Goal: Task Accomplishment & Management: Manage account settings

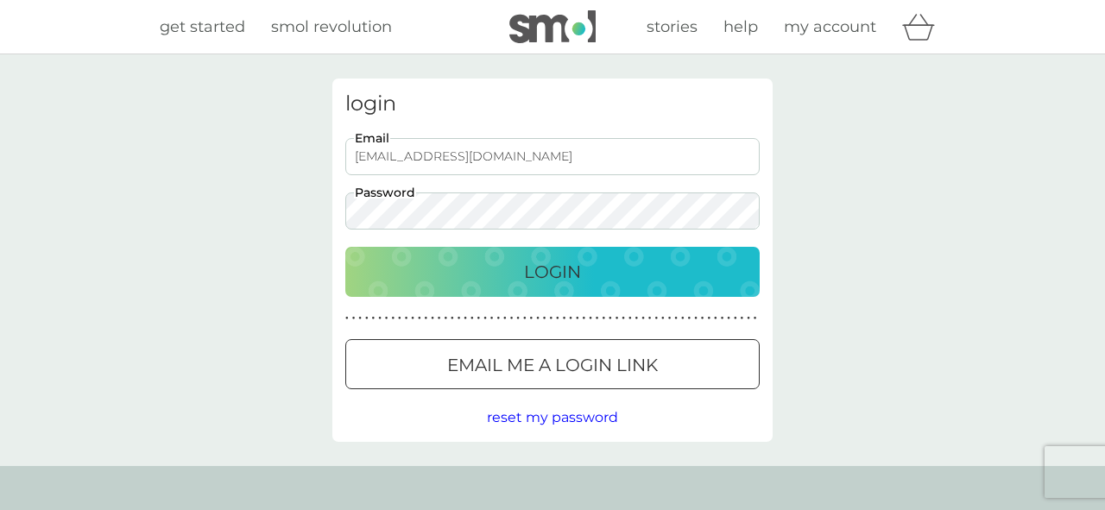
click at [345, 247] on button "Login" at bounding box center [552, 272] width 414 height 50
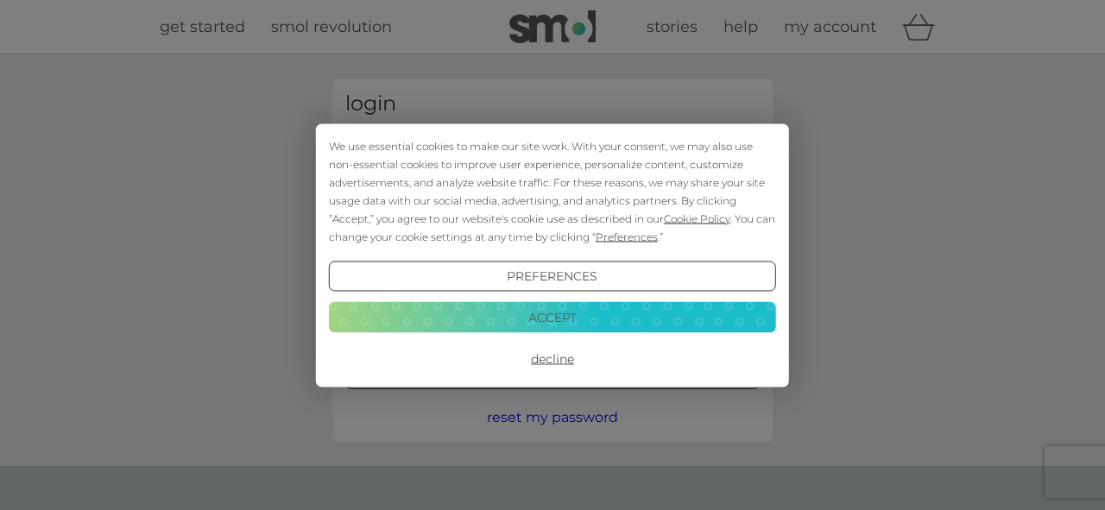
click at [597, 316] on button "Accept" at bounding box center [552, 317] width 447 height 31
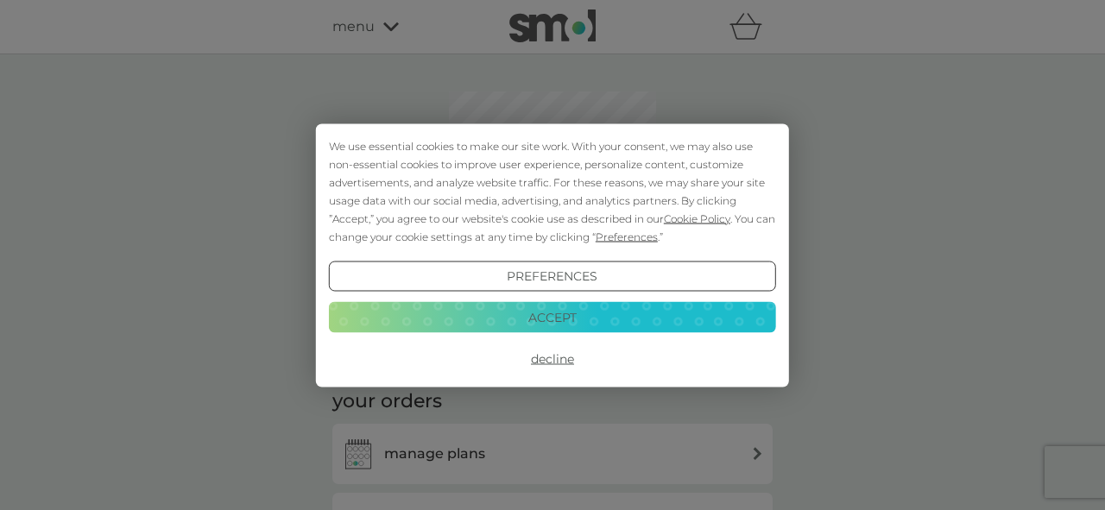
click at [569, 323] on button "Accept" at bounding box center [552, 317] width 447 height 31
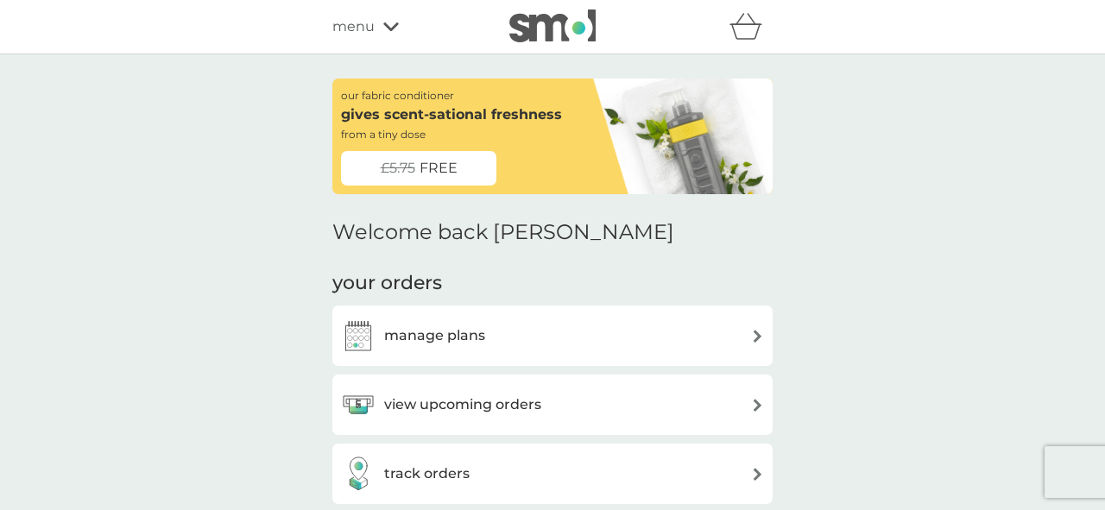
click at [561, 345] on div "manage plans" at bounding box center [552, 336] width 423 height 35
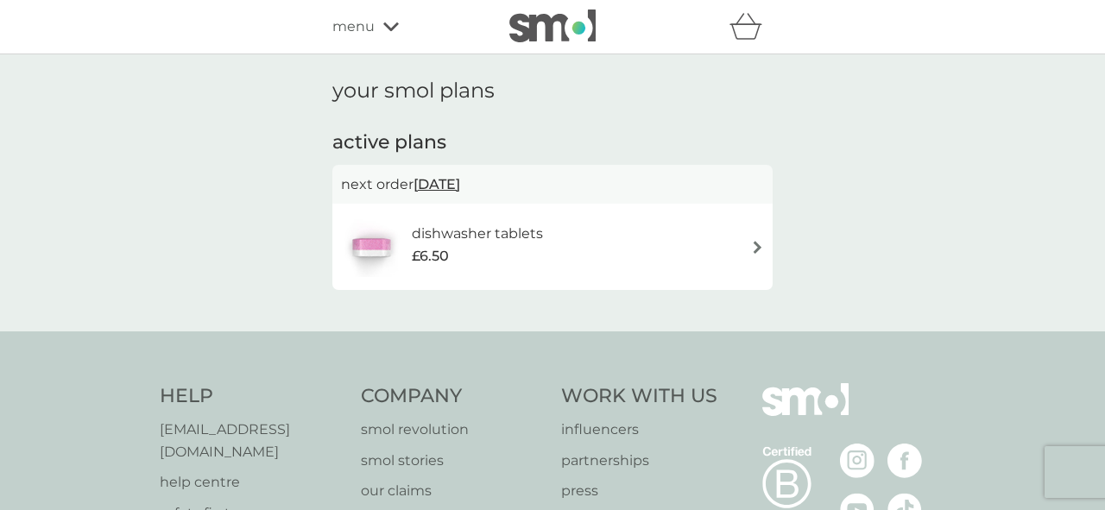
click at [591, 226] on div "dishwasher tablets £6.50" at bounding box center [552, 247] width 423 height 60
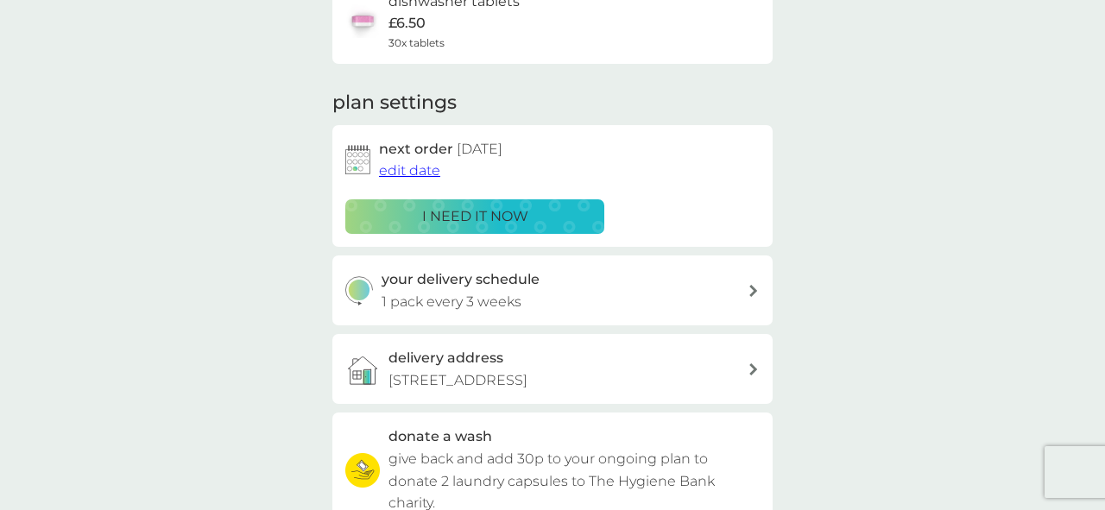
scroll to position [168, 0]
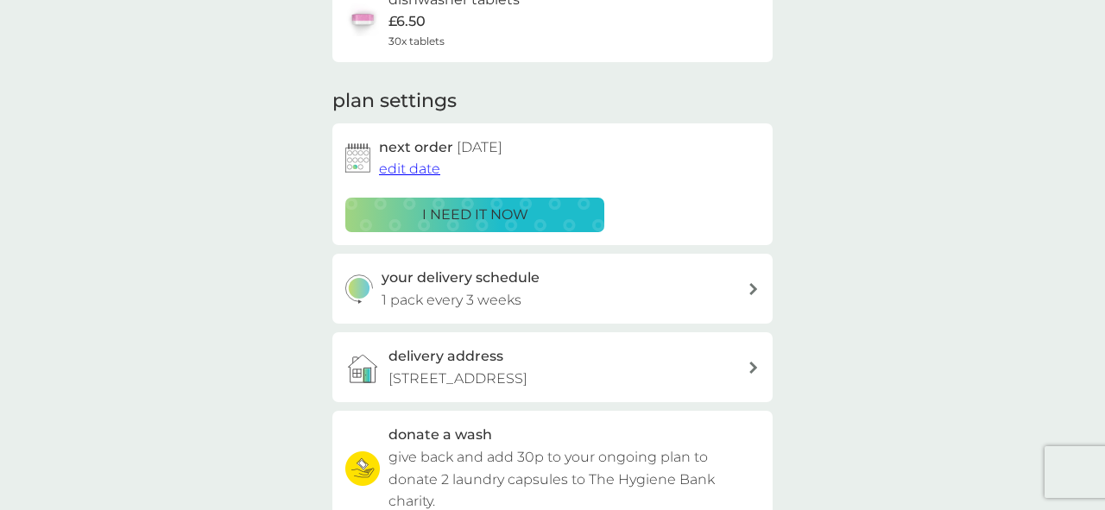
click at [401, 306] on p "1 pack every 3 weeks" at bounding box center [452, 300] width 140 height 22
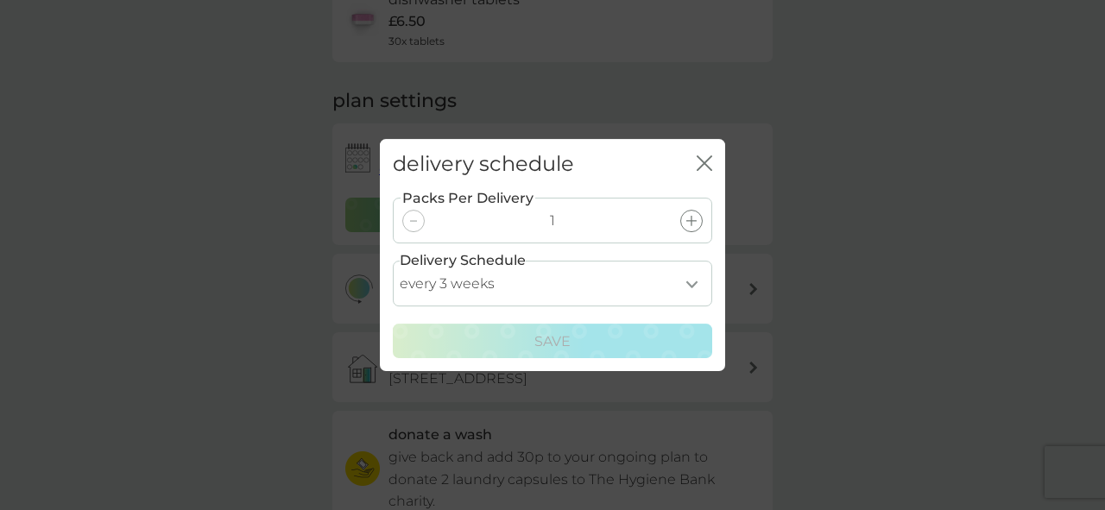
click at [696, 290] on select "every 1 week every 2 weeks every 3 weeks every 4 weeks every 5 weeks every 6 we…" at bounding box center [552, 284] width 319 height 46
click at [393, 261] on select "every 1 week every 2 weeks every 3 weeks every 4 weeks every 5 weeks every 6 we…" at bounding box center [552, 284] width 319 height 46
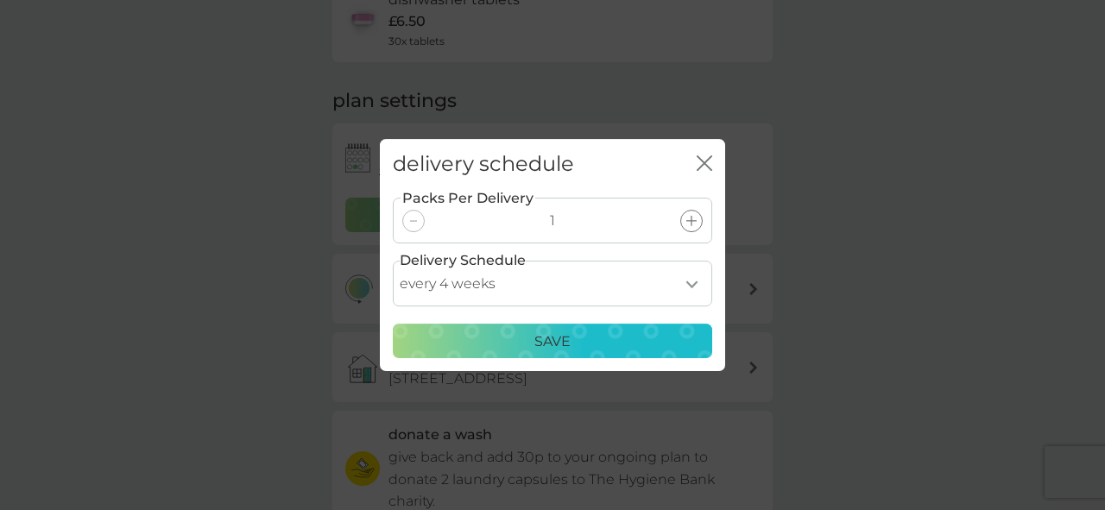
click at [663, 284] on select "every 1 week every 2 weeks every 3 weeks every 4 weeks every 5 weeks every 6 we…" at bounding box center [552, 284] width 319 height 46
select select "42"
click at [393, 261] on select "every 1 week every 2 weeks every 3 weeks every 4 weeks every 5 weeks every 6 we…" at bounding box center [552, 284] width 319 height 46
click at [646, 344] on div "Save" at bounding box center [552, 342] width 297 height 22
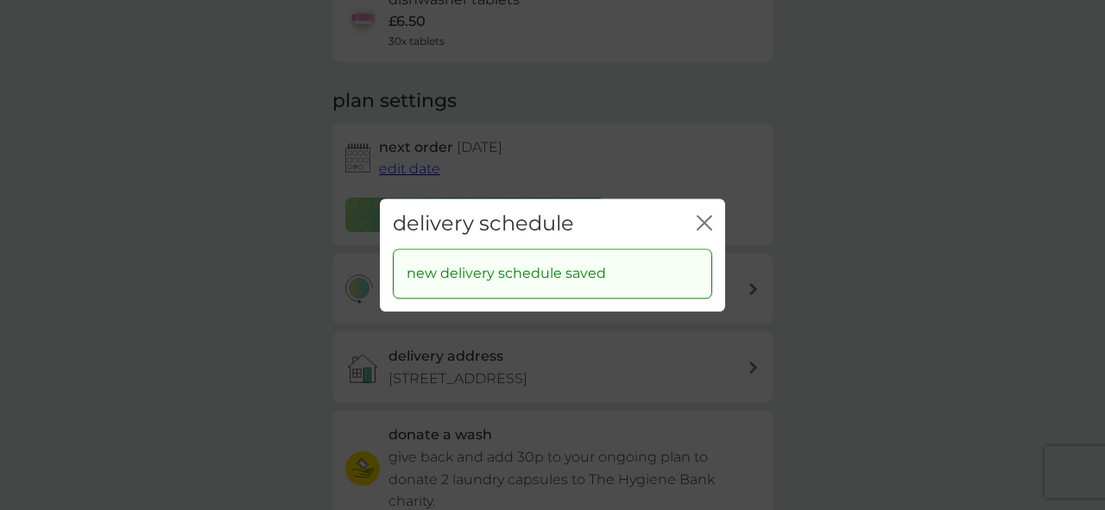
click at [708, 213] on div "close" at bounding box center [705, 224] width 16 height 25
click at [704, 225] on icon "close" at bounding box center [705, 223] width 16 height 16
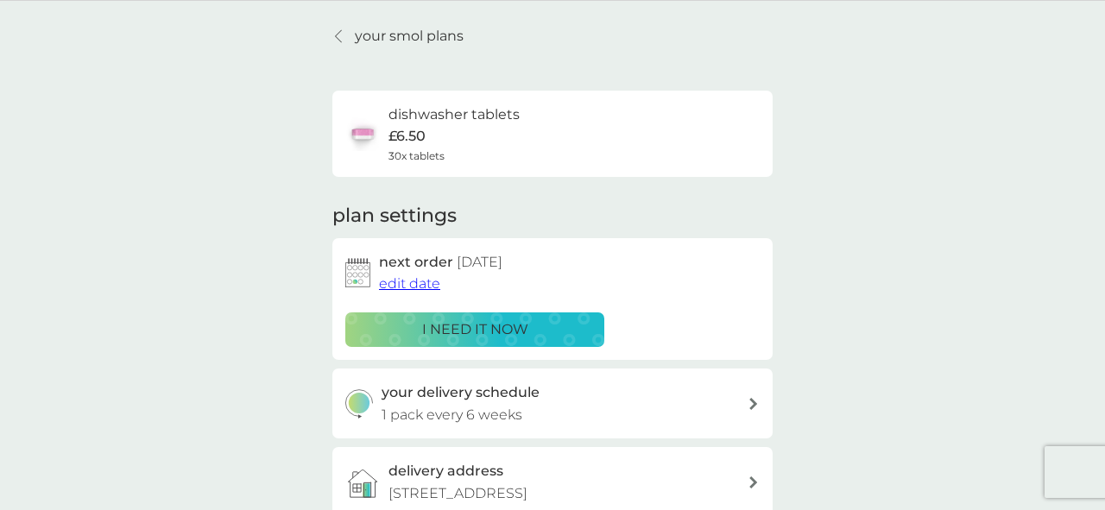
scroll to position [0, 0]
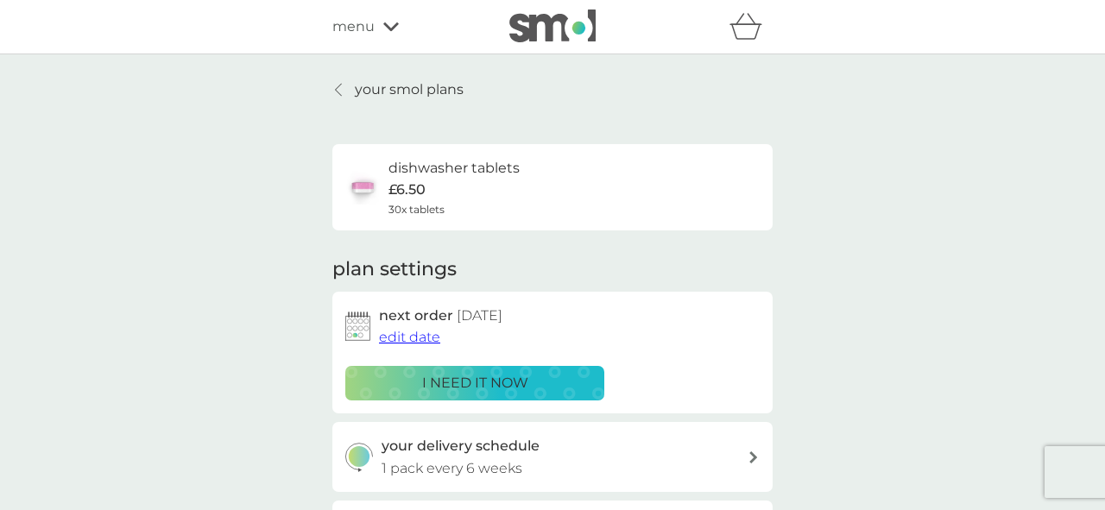
click at [524, 170] on div "dishwasher tablets £6.50 30x tablets" at bounding box center [552, 187] width 414 height 60
